Goal: Information Seeking & Learning: Learn about a topic

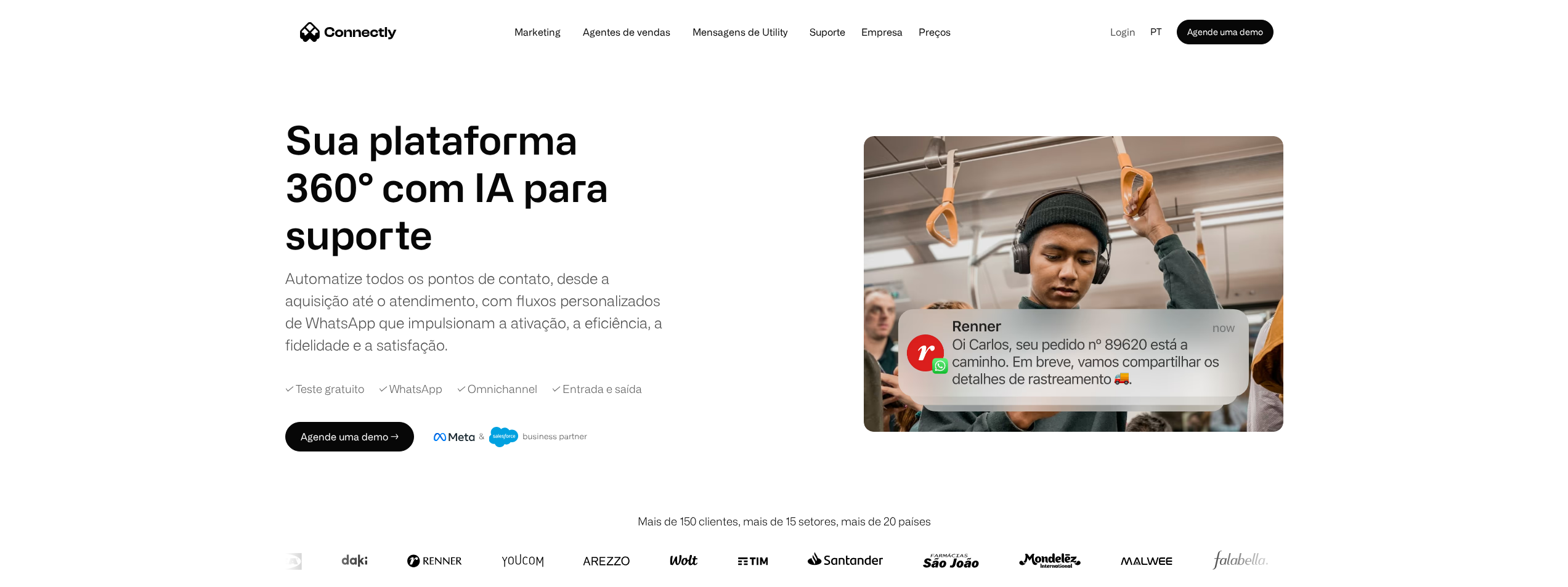
click at [1125, 38] on link "Login" at bounding box center [1122, 32] width 45 height 19
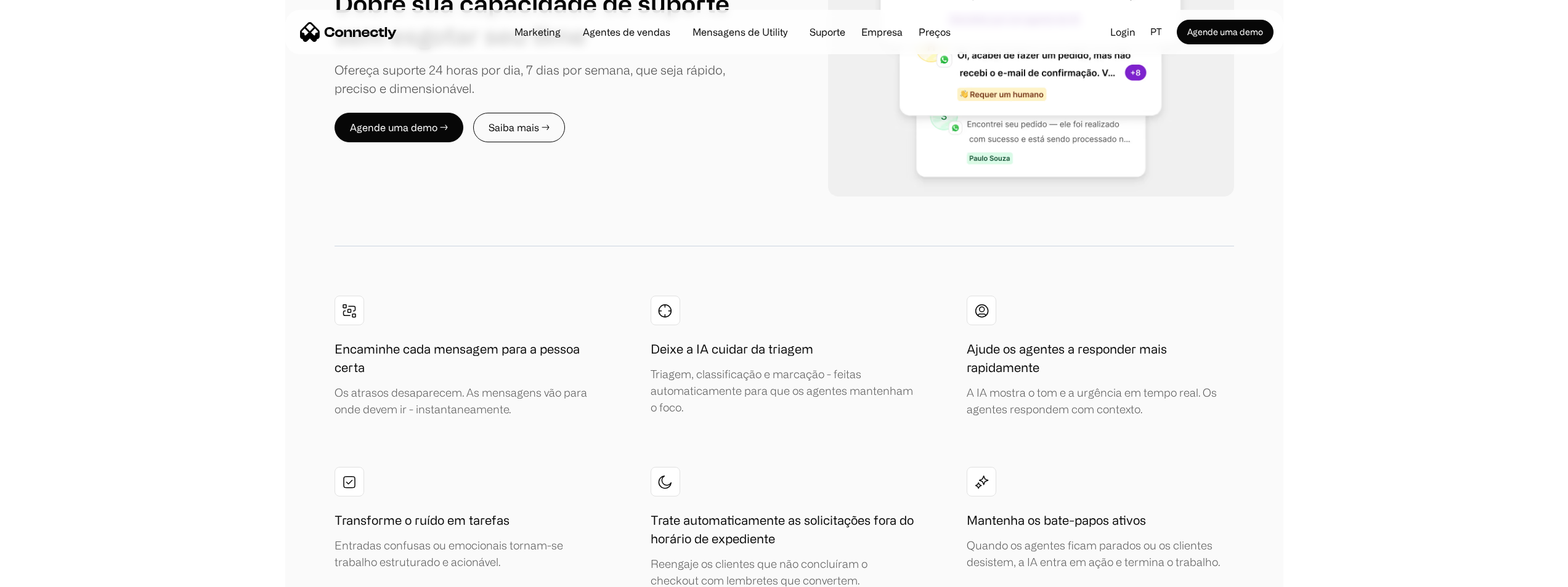
scroll to position [2650, 0]
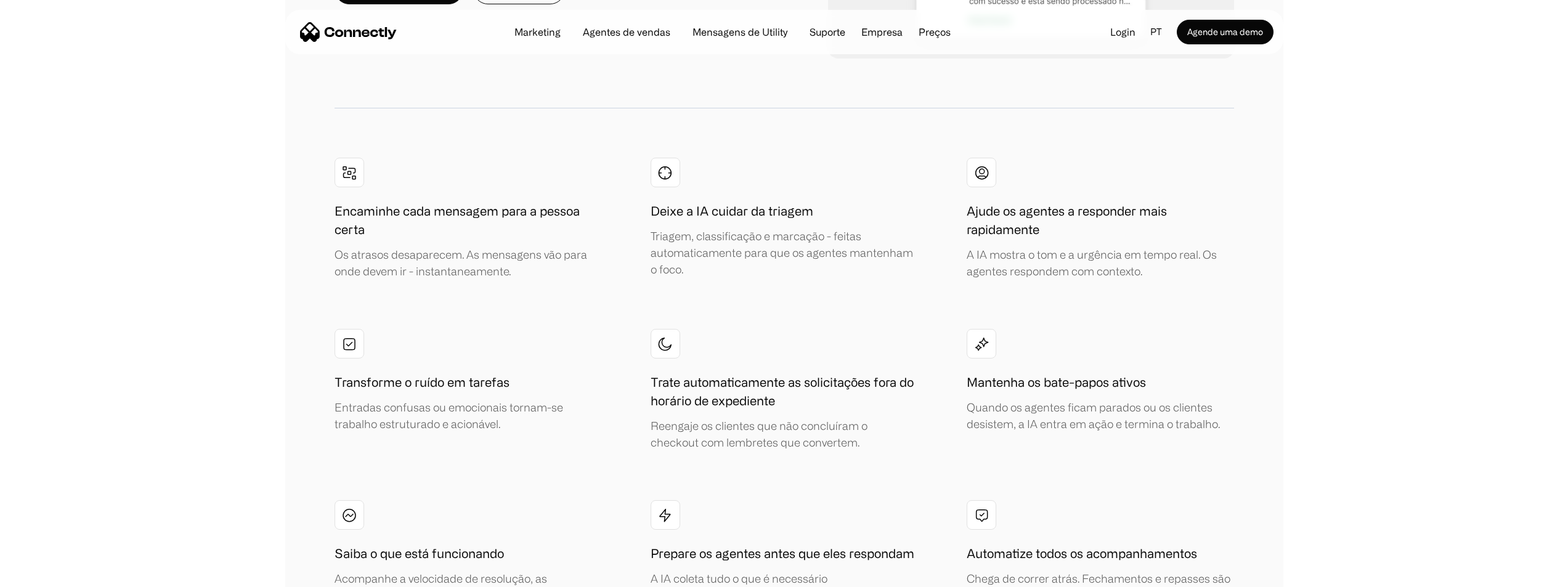
click at [599, 23] on nav "Marketing Agentes de vendas Mensagens de Utility Suporte Empresa Sobre nós Carr…" at bounding box center [787, 32] width 973 height 25
click at [599, 26] on div "Marketing Agentes de vendas Mensagens de Utility Suporte Empresa Sobre nós Carr…" at bounding box center [732, 32] width 456 height 17
click at [599, 42] on nav "Marketing Agentes de vendas Mensagens de Utility Suporte Empresa Sobre nós Carr…" at bounding box center [787, 32] width 973 height 25
click at [610, 35] on link "Agentes de vendas" at bounding box center [626, 32] width 107 height 10
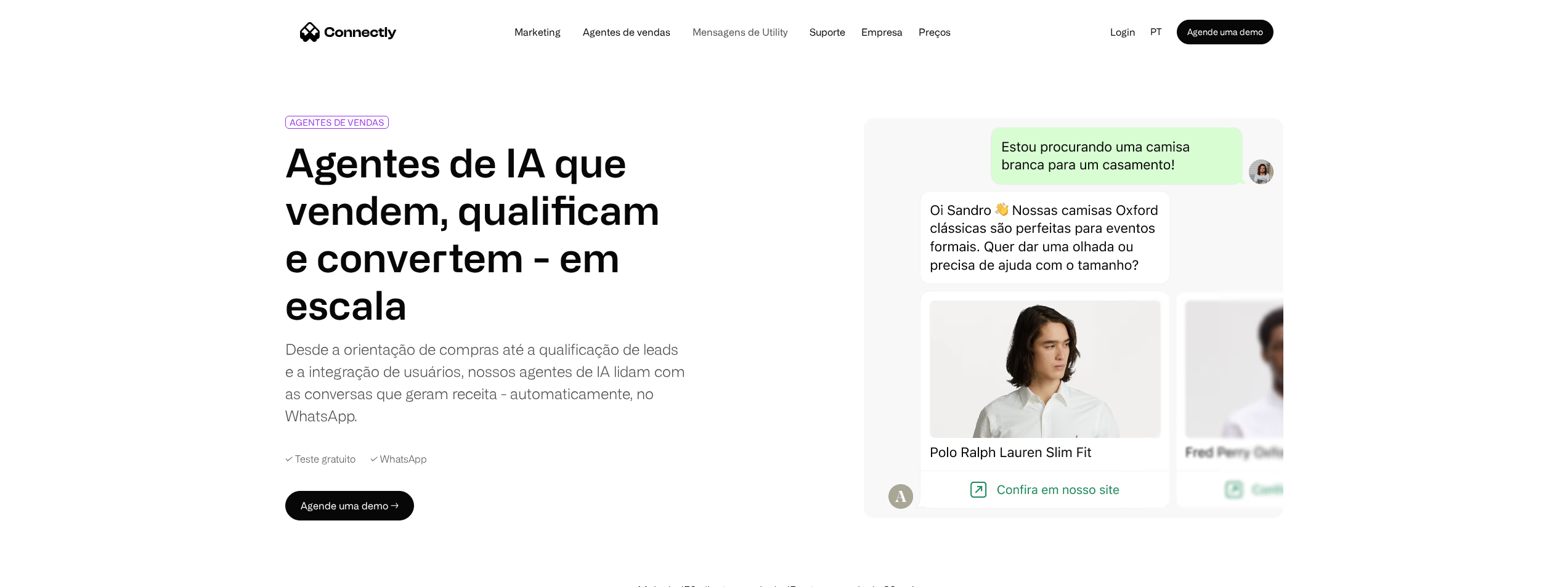
click at [753, 29] on link "Mensagens de Utility" at bounding box center [740, 32] width 114 height 10
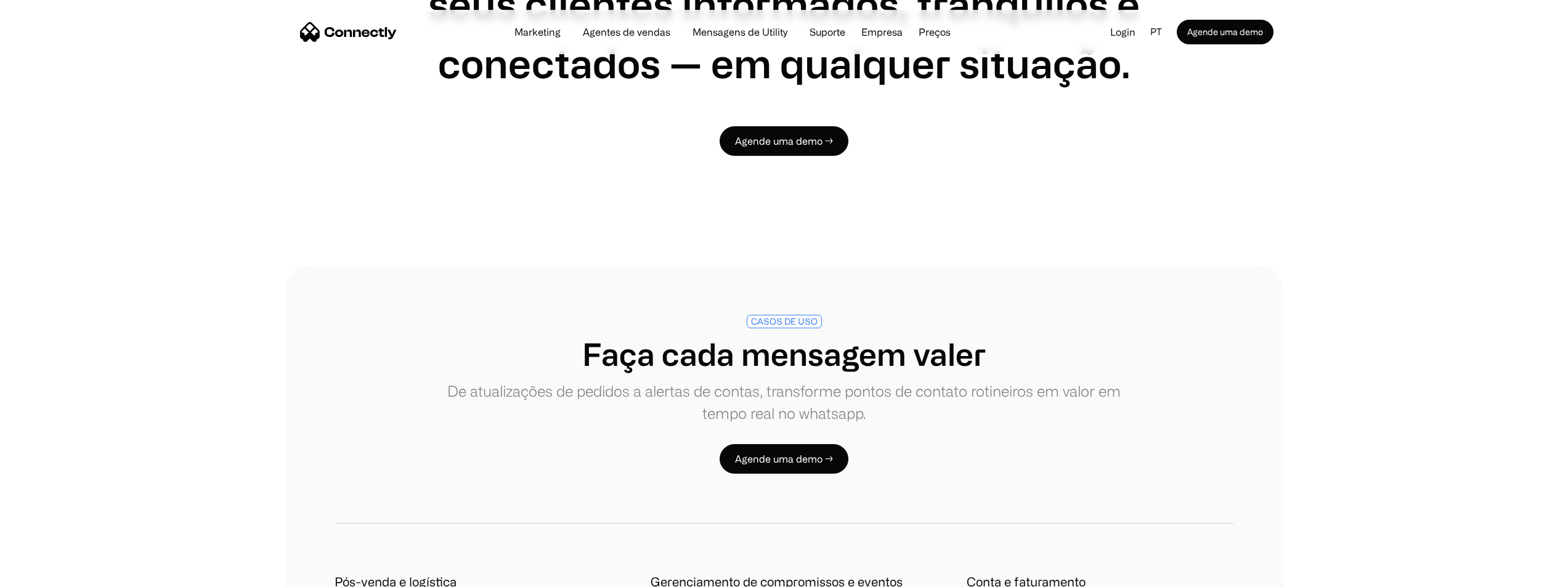
scroll to position [2034, 0]
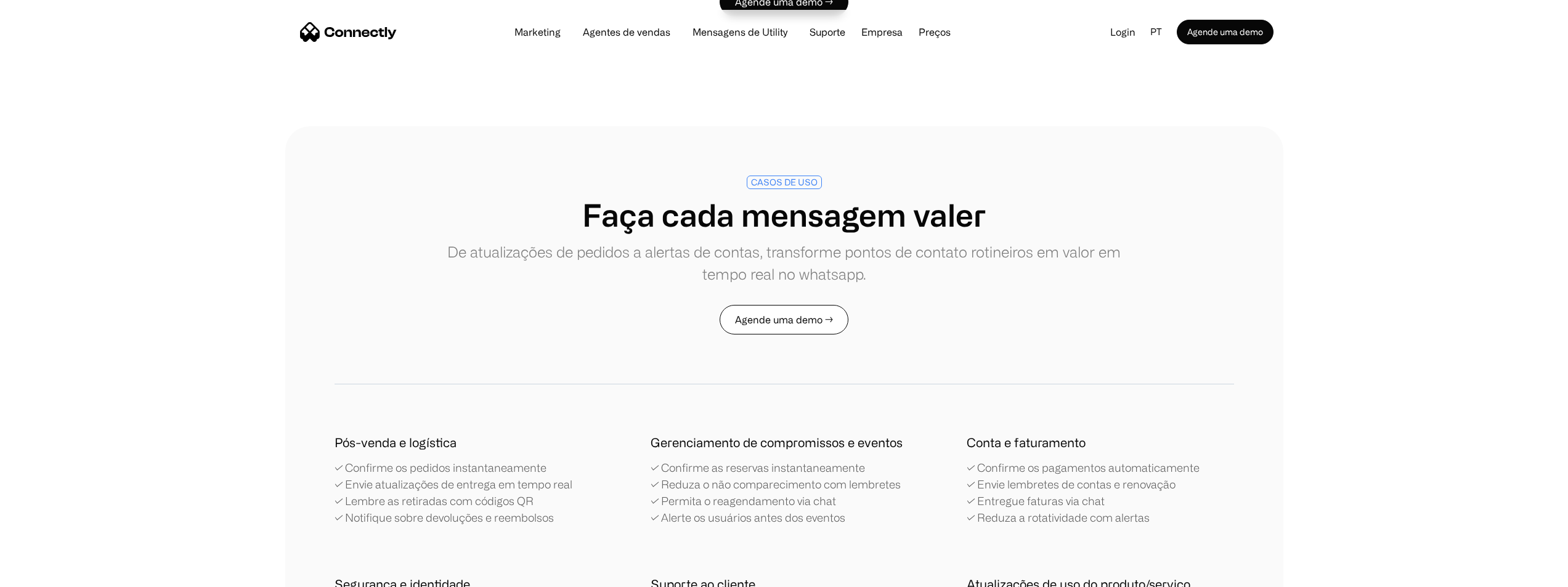
click at [803, 326] on link "Agende uma demo →" at bounding box center [784, 320] width 129 height 30
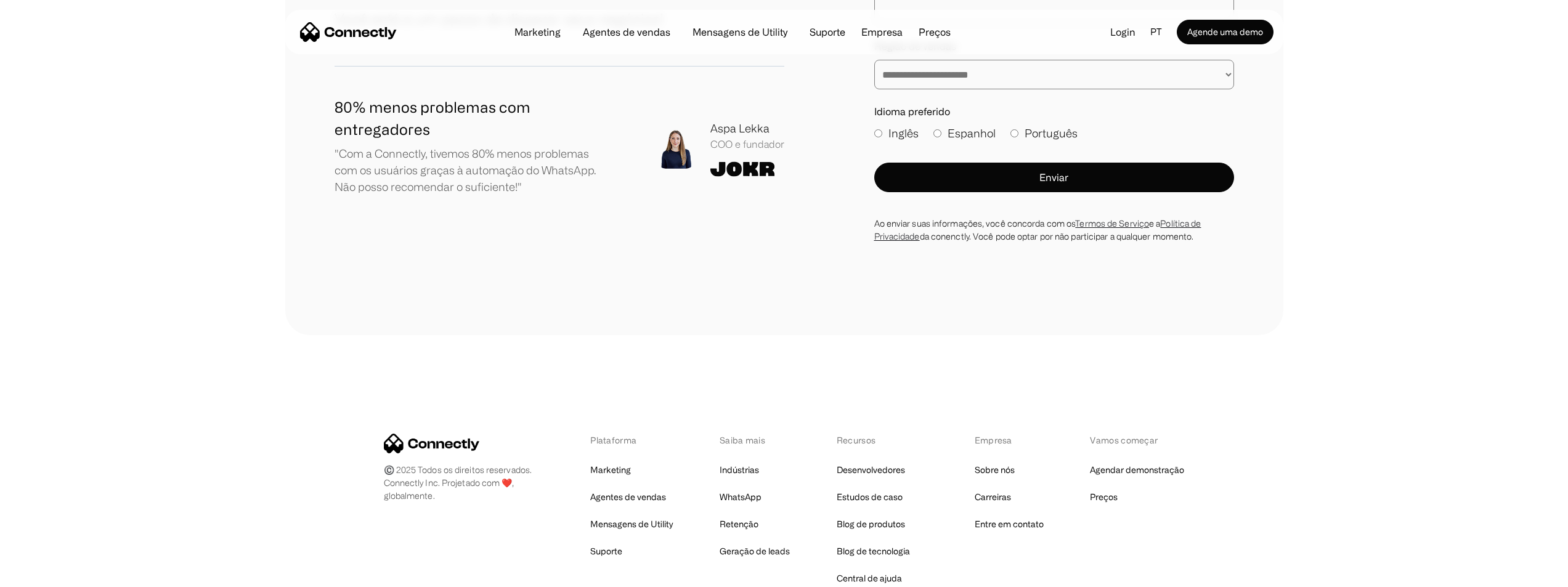
scroll to position [507, 0]
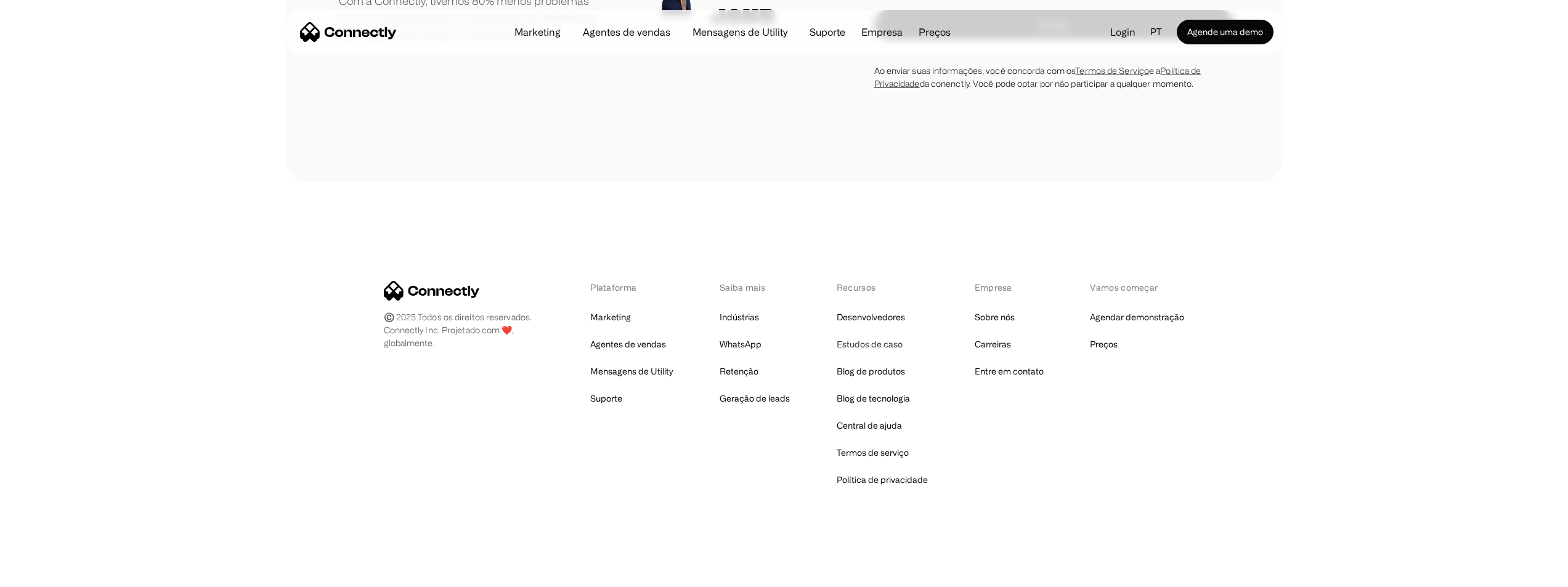
click at [884, 345] on link "Estudos de caso" at bounding box center [869, 344] width 66 height 17
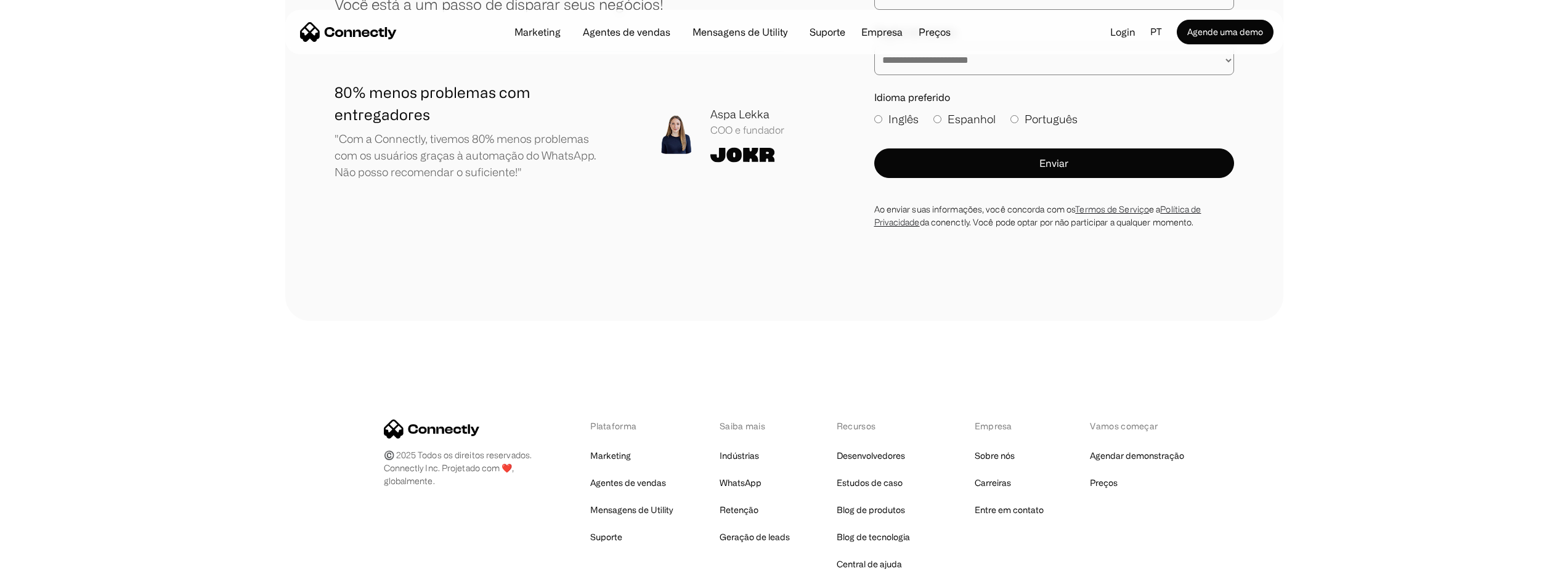
scroll to position [1069, 0]
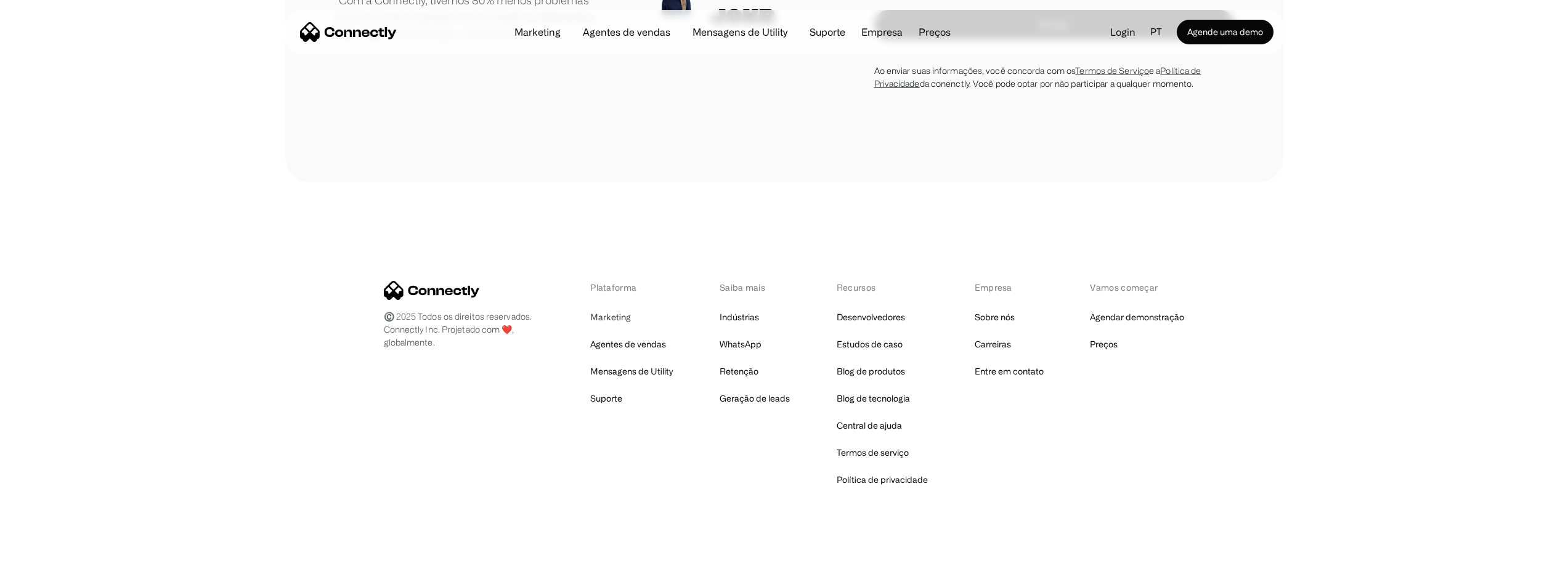
click at [616, 319] on link "Marketing" at bounding box center [610, 318] width 41 height 17
